Goal: Ask a question: Seek information or help from site administrators or community

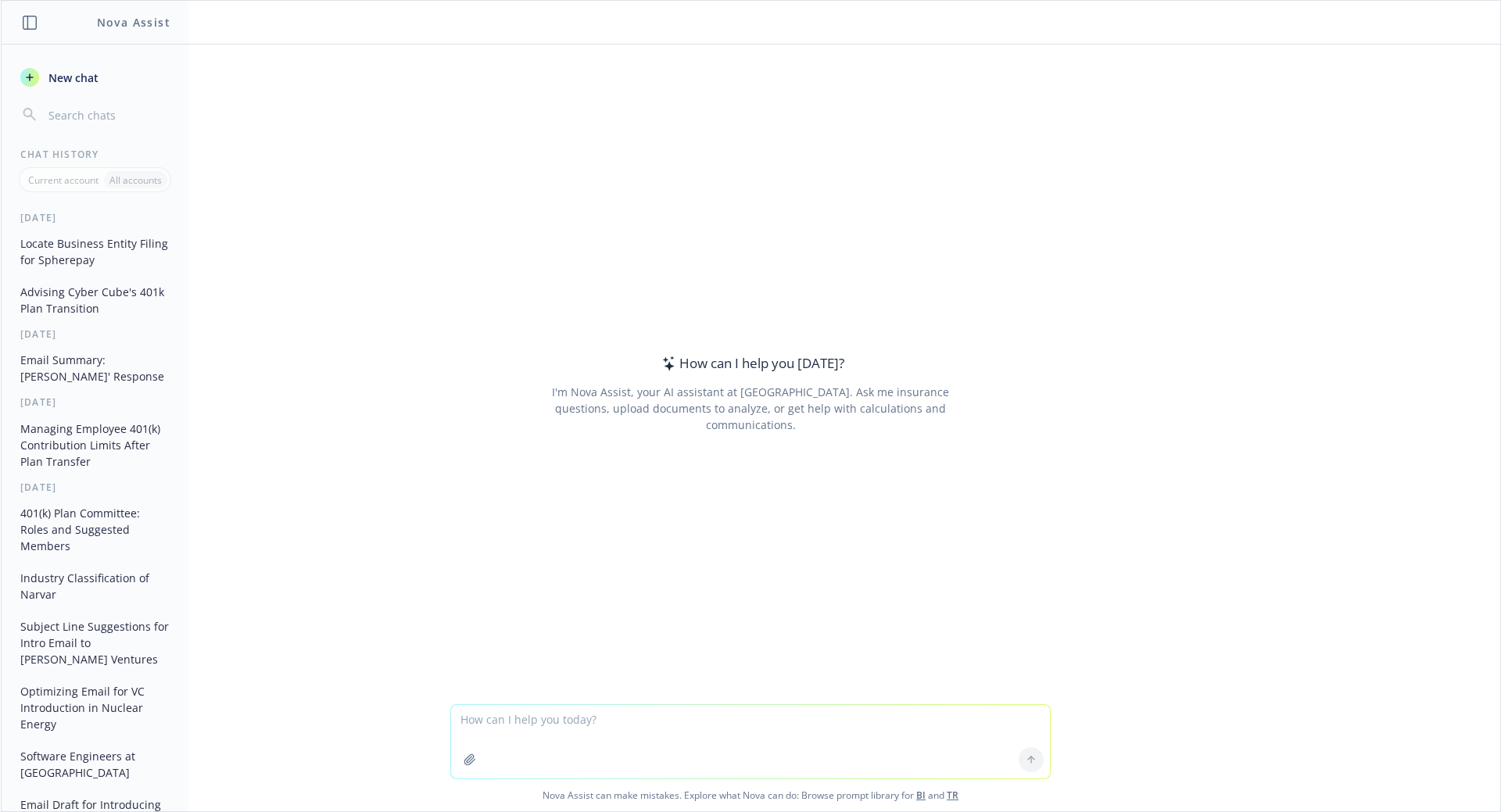
click at [50, 76] on span "New chat" at bounding box center [72, 78] width 53 height 17
click at [472, 760] on button "button" at bounding box center [470, 760] width 25 height 25
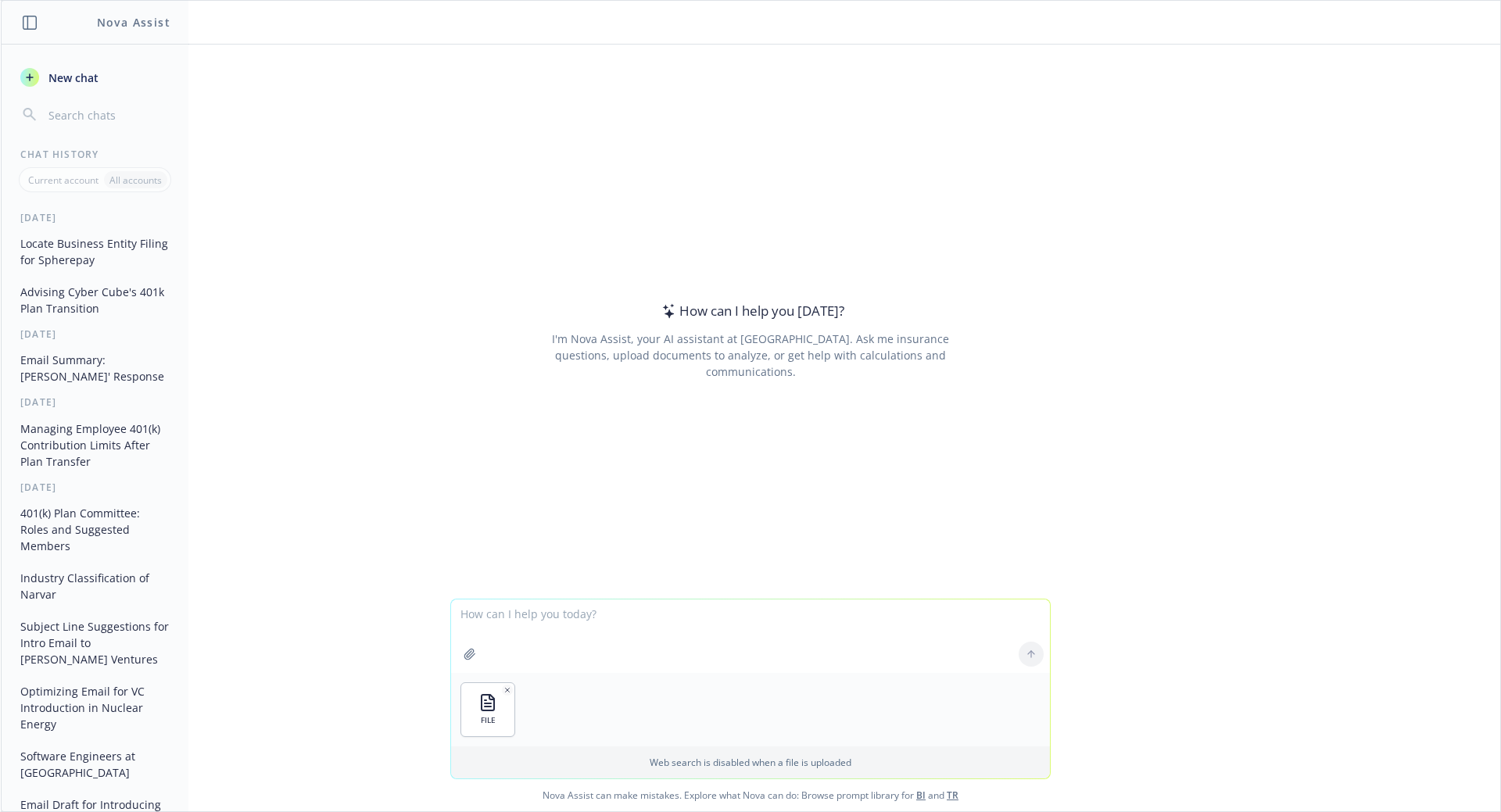
click at [558, 622] on textarea at bounding box center [750, 636] width 599 height 74
type textarea "create an alphabetical list with company names only"
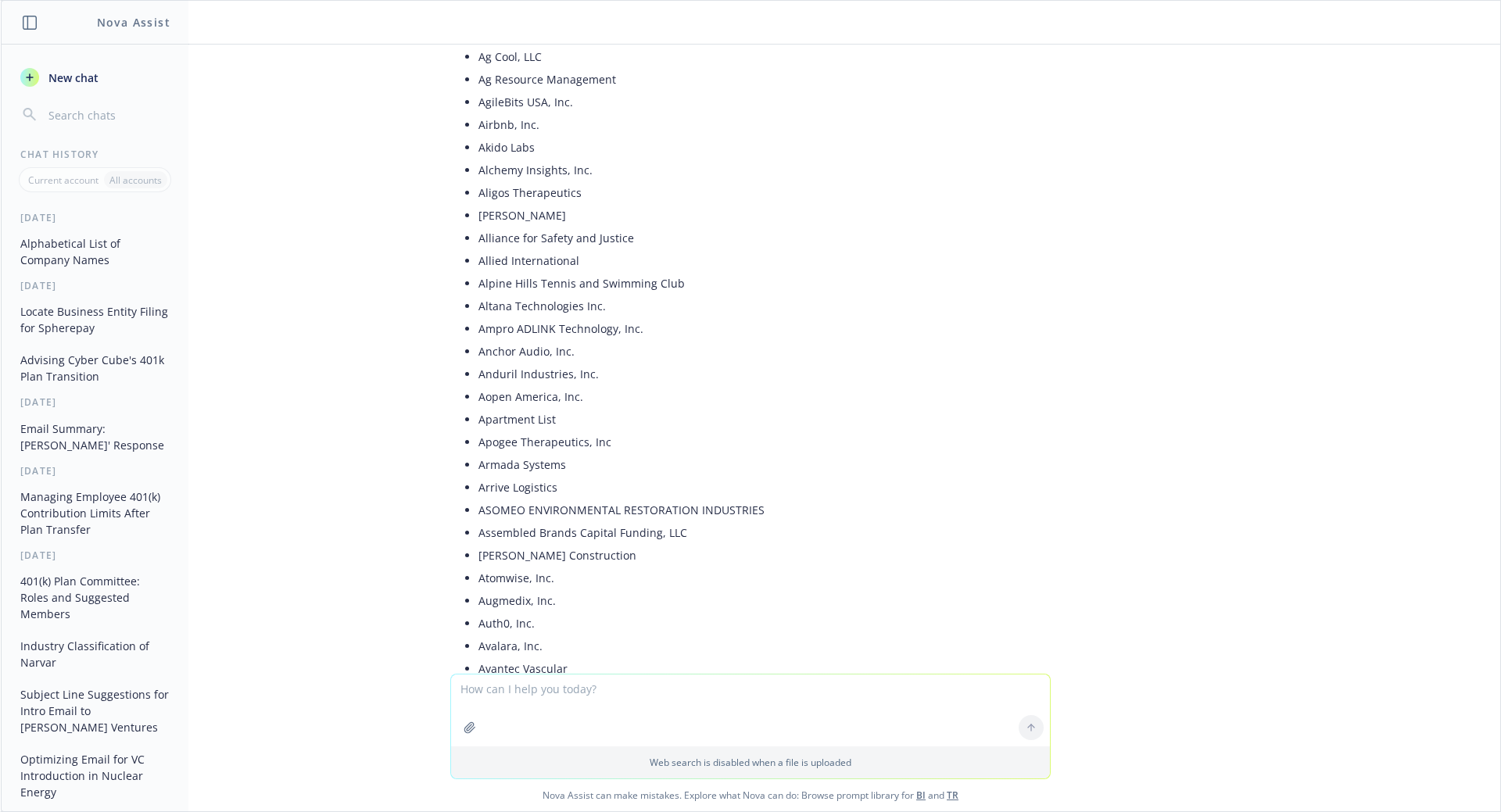
scroll to position [391, 0]
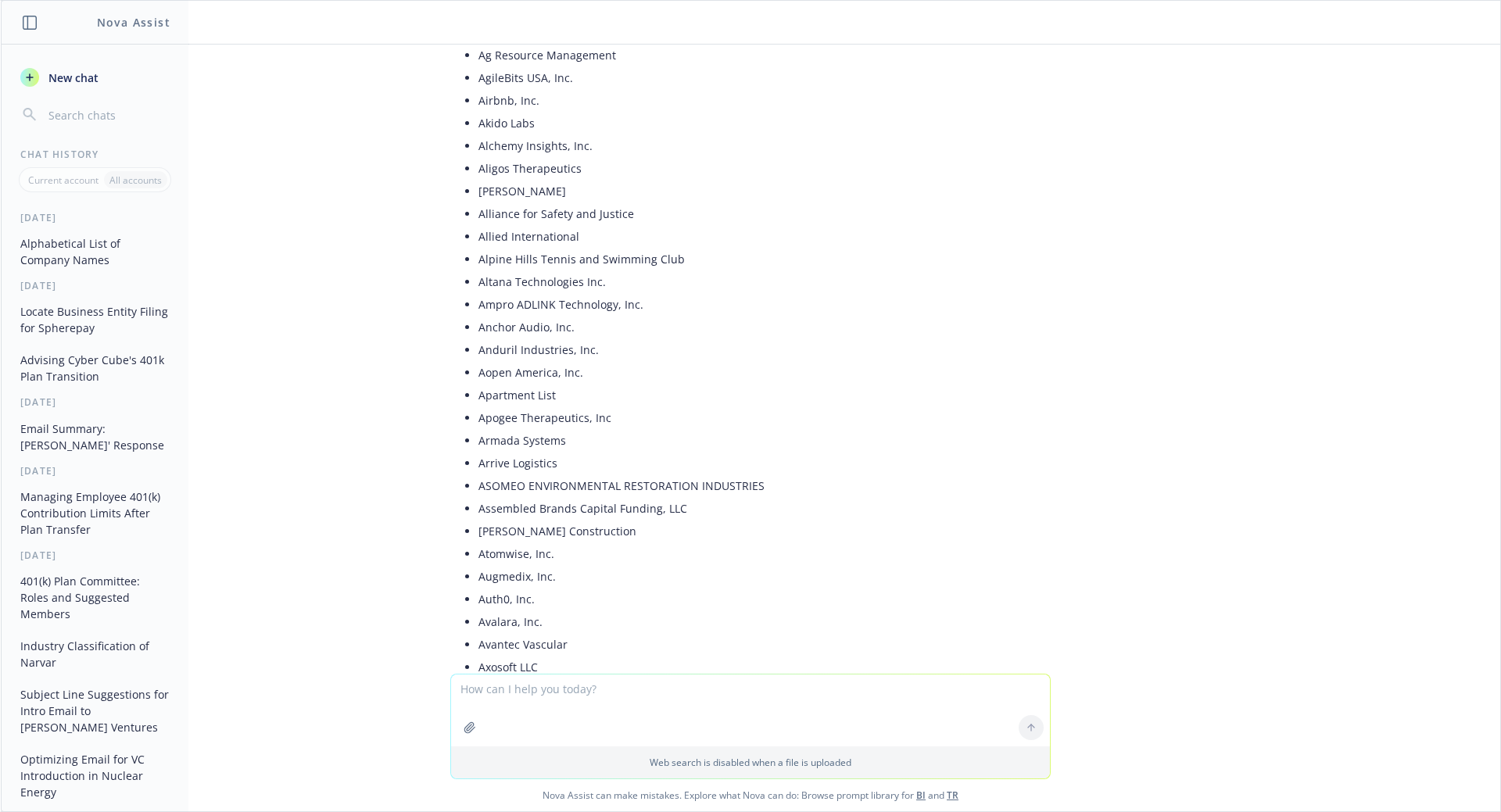
click at [553, 690] on textarea at bounding box center [750, 710] width 599 height 72
type textarea "how many clients does Newfront ahve"
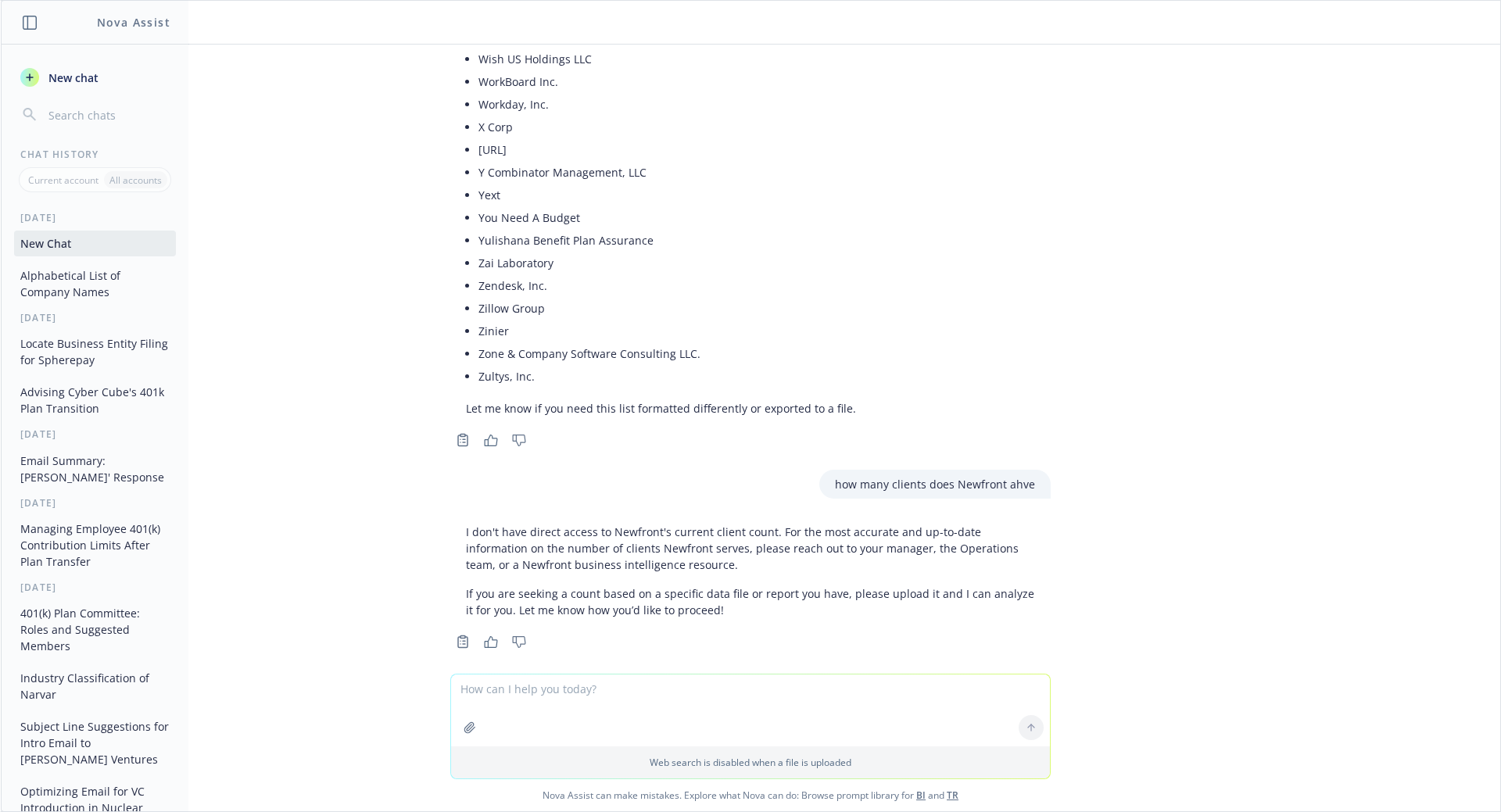
scroll to position [10016, 0]
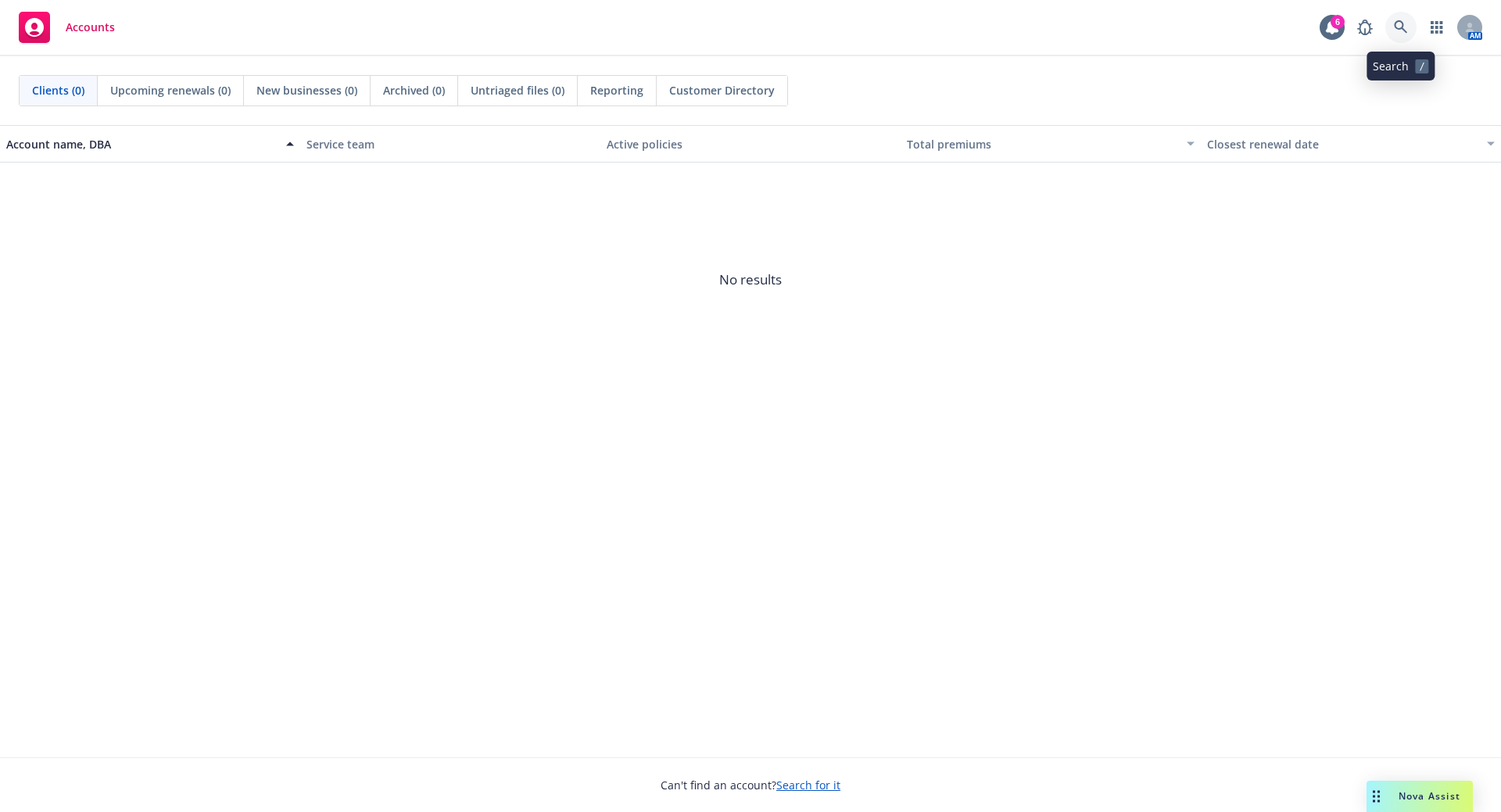
click at [1408, 24] on link at bounding box center [1401, 27] width 31 height 31
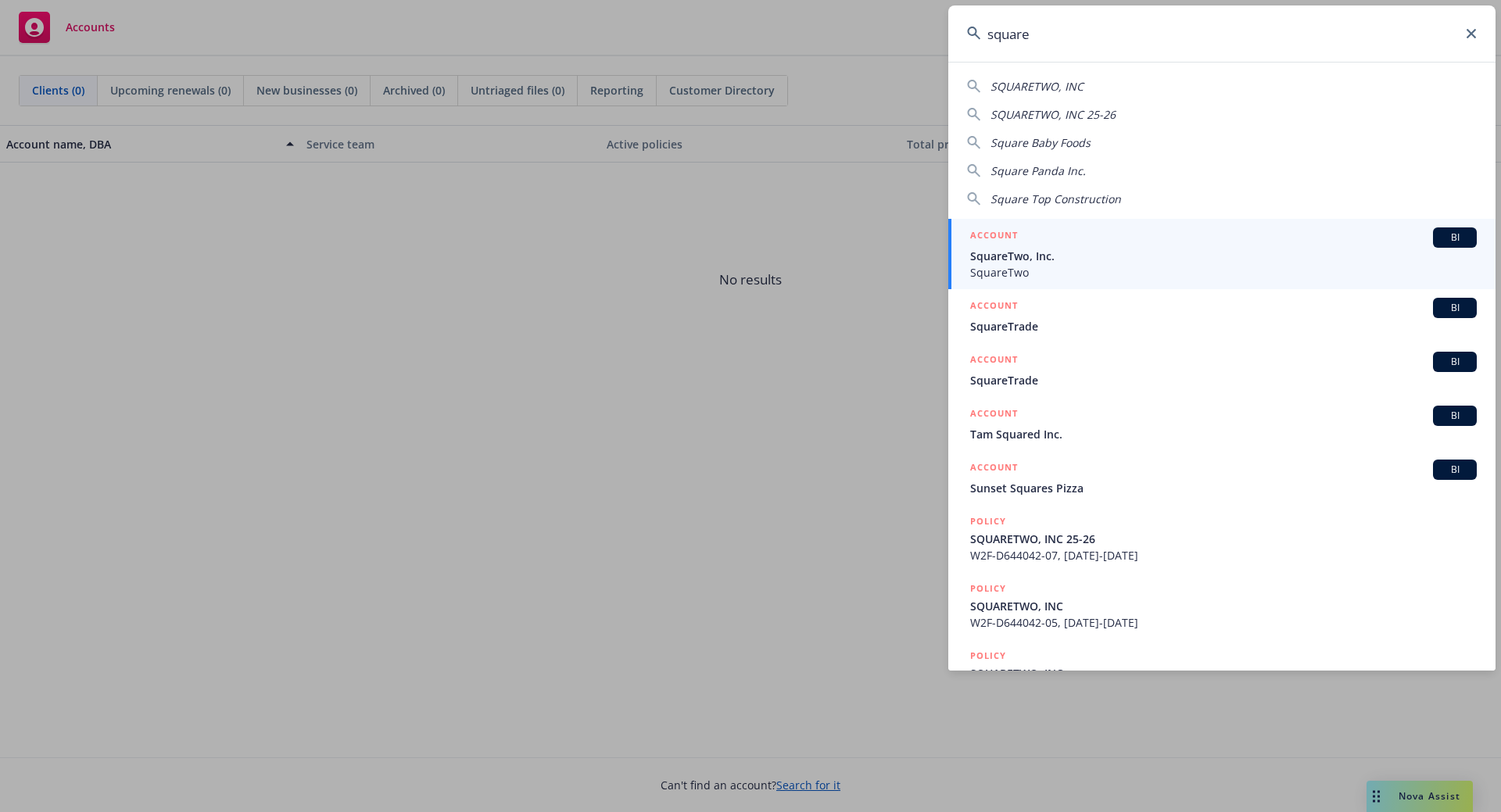
click at [1103, 34] on input "square" at bounding box center [1222, 34] width 547 height 56
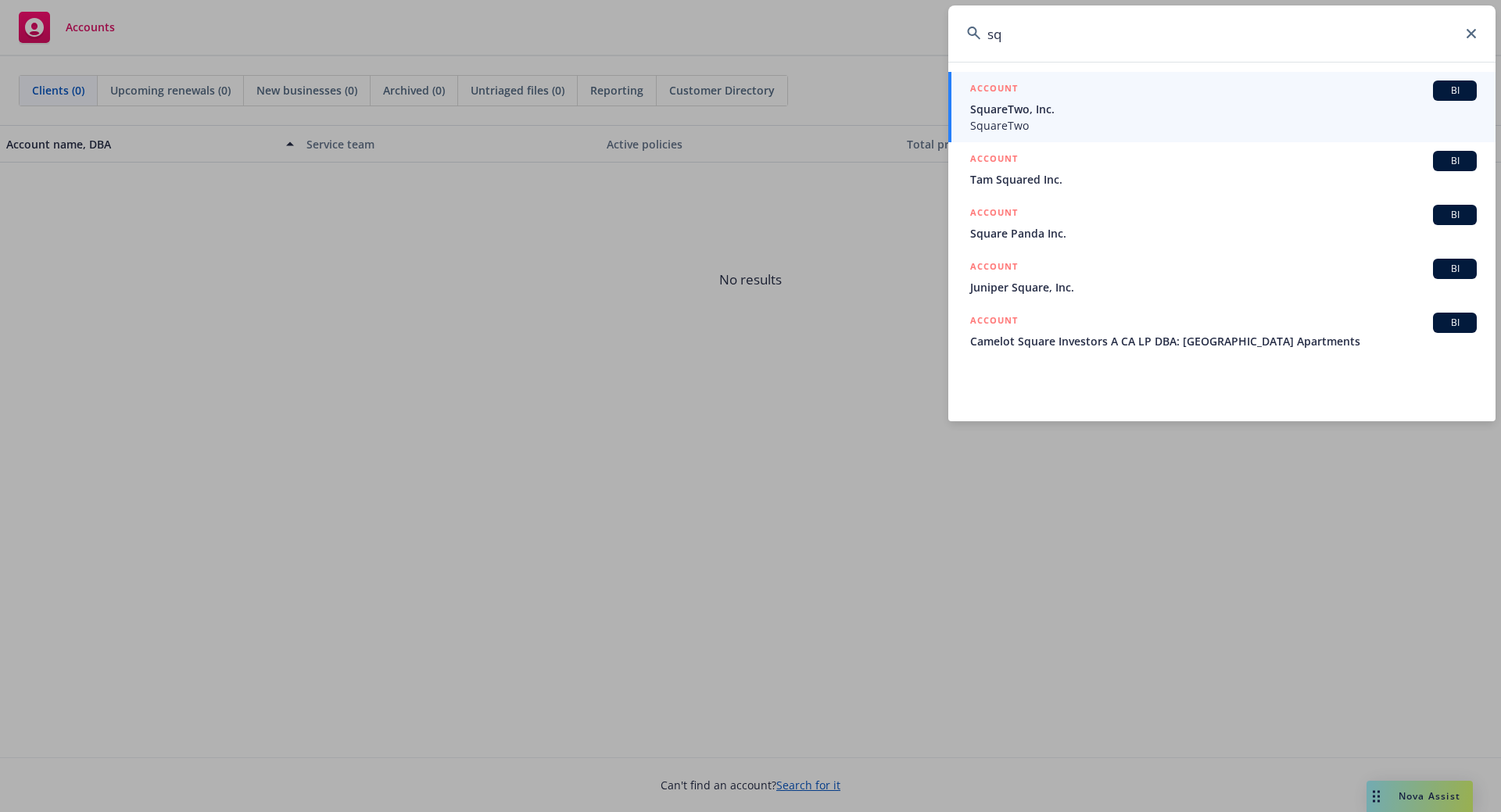
type input "s"
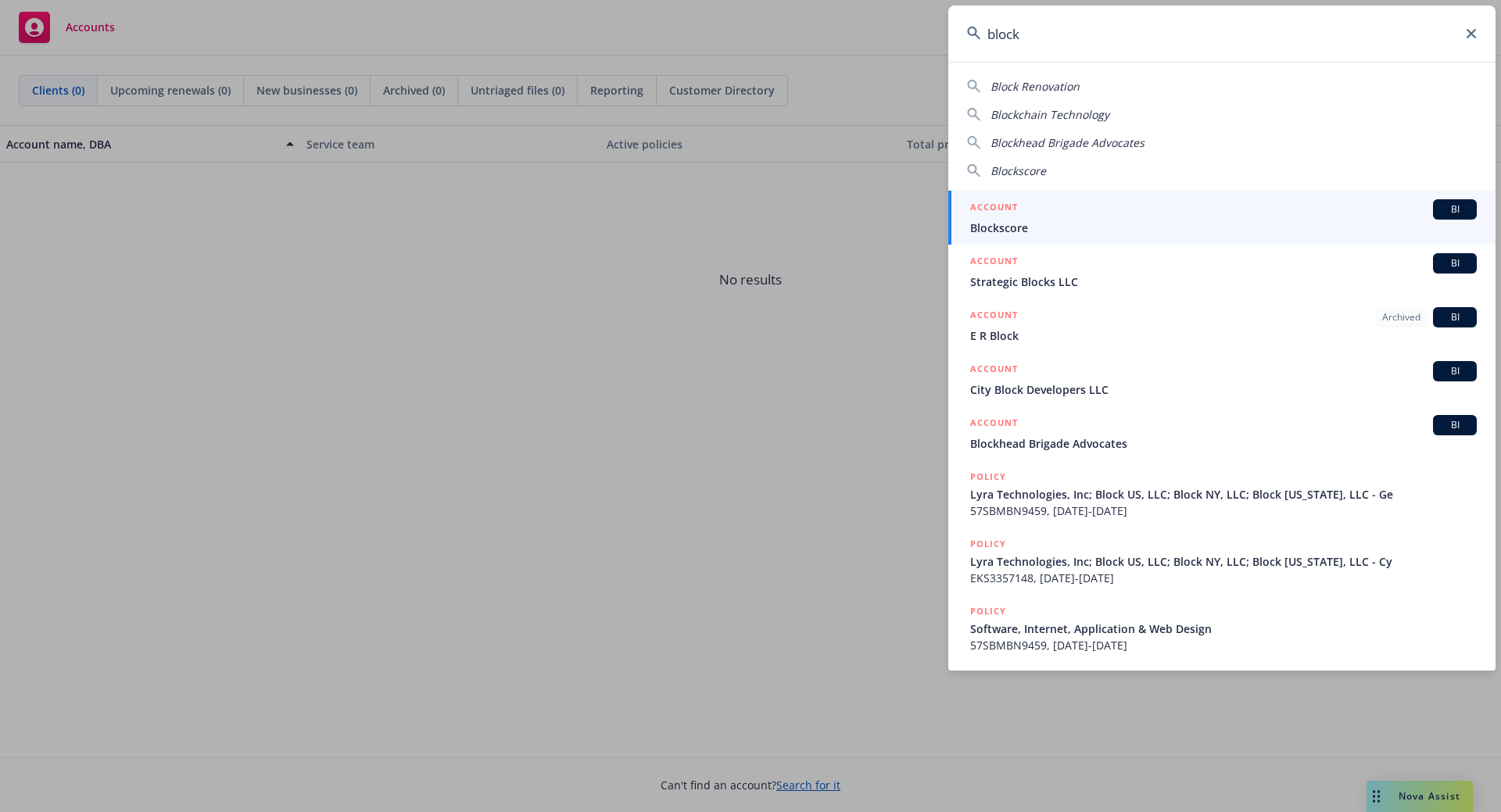
type input "block"
